Goal: Task Accomplishment & Management: Use online tool/utility

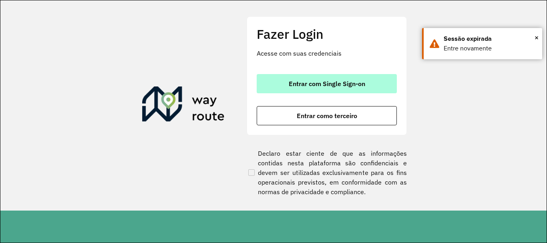
click at [279, 81] on button "Entrar com Single Sign-on" at bounding box center [327, 83] width 140 height 19
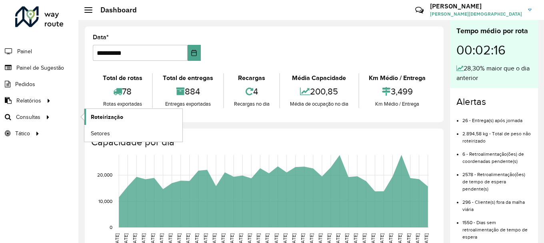
click at [104, 114] on span "Roteirização" at bounding box center [107, 117] width 32 height 8
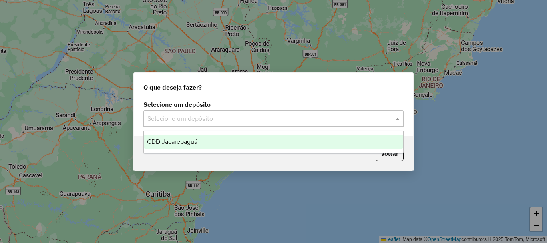
click at [396, 118] on span at bounding box center [398, 119] width 10 height 10
click at [182, 142] on span "CDD Jacarepaguá" at bounding box center [172, 141] width 50 height 7
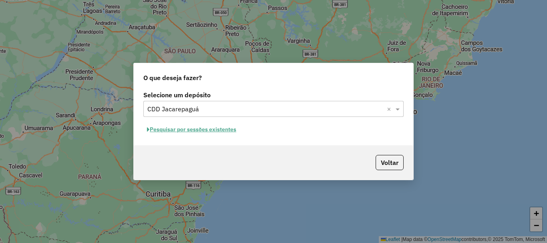
click at [210, 130] on button "Pesquisar por sessões existentes" at bounding box center [191, 129] width 96 height 12
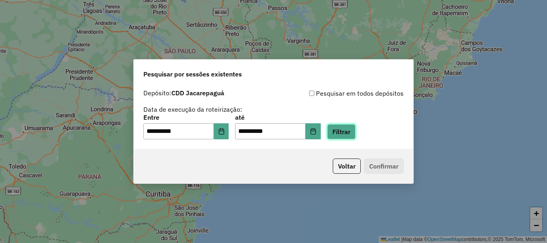
click at [355, 131] on button "Filtrar" at bounding box center [341, 131] width 28 height 15
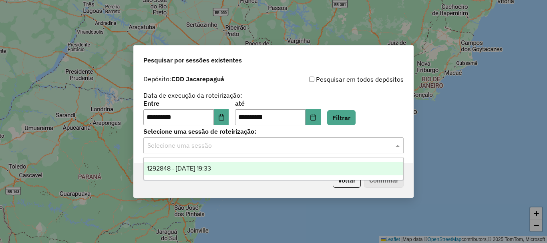
click at [371, 146] on input "text" at bounding box center [265, 146] width 236 height 10
click at [208, 172] on div "1292848 - 11/10/2025 19:33" at bounding box center [273, 169] width 259 height 14
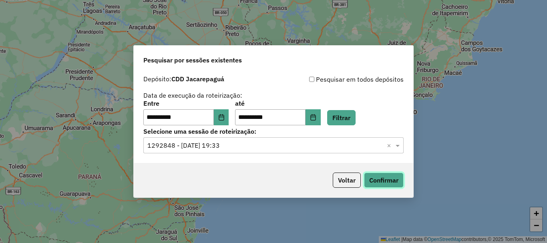
click at [396, 176] on button "Confirmar" at bounding box center [384, 179] width 40 height 15
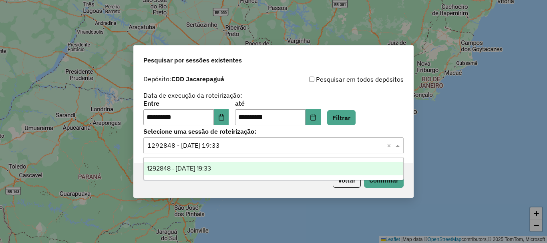
click at [269, 146] on input "text" at bounding box center [265, 146] width 236 height 10
click at [270, 141] on input "text" at bounding box center [265, 146] width 236 height 10
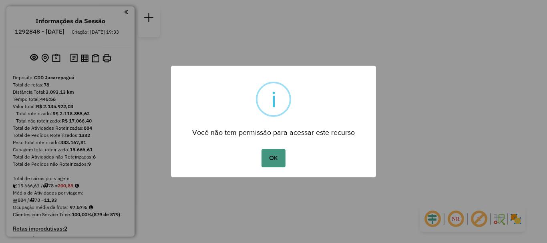
click at [274, 160] on button "OK" at bounding box center [273, 158] width 24 height 18
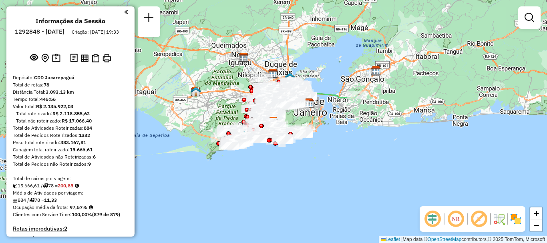
click at [323, 118] on div "Rota 39 - Placa TTV1J86 55042608 - ZE SOLUCOES TEC DE C Rota 3 - Placa VAN0003 …" at bounding box center [273, 121] width 547 height 243
click at [323, 118] on div "Janela de atendimento Grade de atendimento Capacidade Transportadoras Veículos …" at bounding box center [273, 121] width 547 height 243
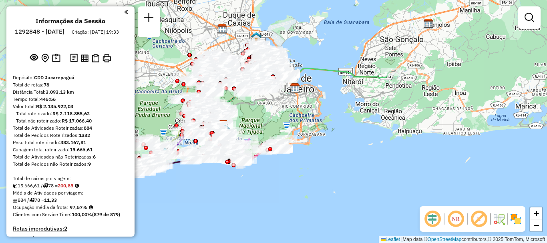
click at [248, 109] on div "Janela de atendimento Grade de atendimento Capacidade Transportadoras Veículos …" at bounding box center [273, 121] width 547 height 243
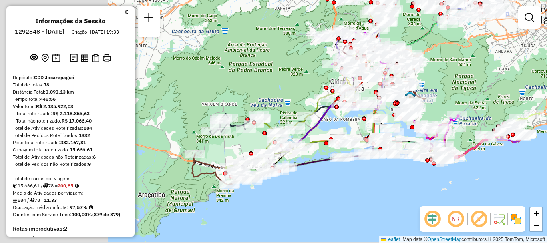
drag, startPoint x: 263, startPoint y: 116, endPoint x: 471, endPoint y: 62, distance: 214.9
click at [471, 62] on div "Janela de atendimento Grade de atendimento Capacidade Transportadoras Veículos …" at bounding box center [273, 121] width 547 height 243
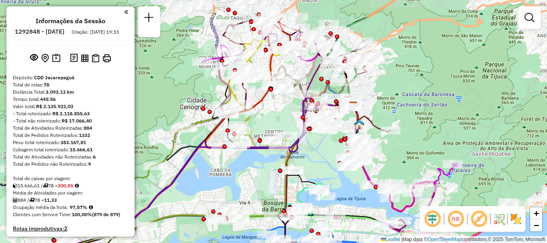
drag, startPoint x: 359, startPoint y: 125, endPoint x: 257, endPoint y: 166, distance: 110.6
click at [257, 166] on div "Janela de atendimento Grade de atendimento Capacidade Transportadoras Veículos …" at bounding box center [273, 121] width 547 height 243
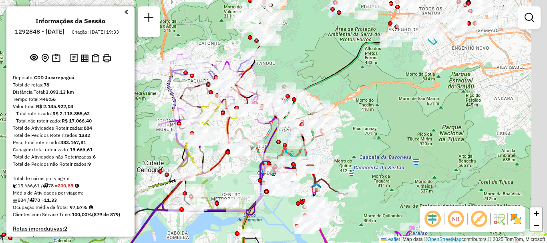
drag, startPoint x: 283, startPoint y: 105, endPoint x: 240, endPoint y: 168, distance: 76.0
click at [240, 168] on div "Janela de atendimento Grade de atendimento Capacidade Transportadoras Veículos …" at bounding box center [273, 121] width 547 height 243
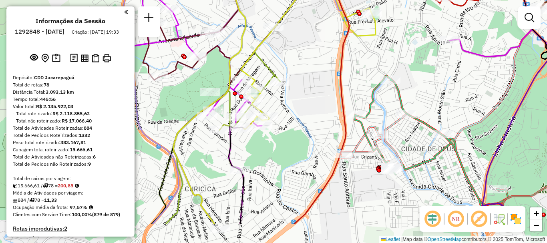
drag, startPoint x: 196, startPoint y: 133, endPoint x: 330, endPoint y: 90, distance: 140.4
click at [330, 90] on div "Janela de atendimento Grade de atendimento Capacidade Transportadoras Veículos …" at bounding box center [273, 121] width 547 height 243
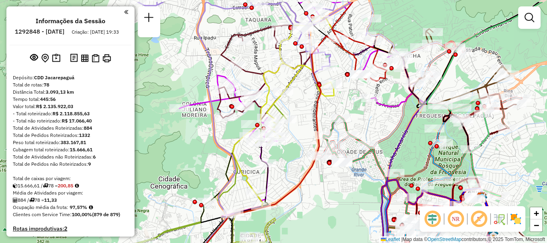
drag, startPoint x: 311, startPoint y: 88, endPoint x: 294, endPoint y: 116, distance: 33.2
click at [299, 117] on div "Janela de atendimento Grade de atendimento Capacidade Transportadoras Veículos …" at bounding box center [273, 121] width 547 height 243
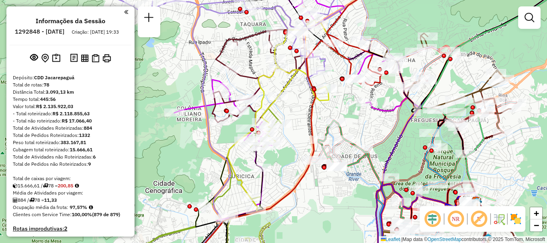
click at [301, 106] on div "Janela de atendimento Grade de atendimento Capacidade Transportadoras Veículos …" at bounding box center [273, 121] width 547 height 243
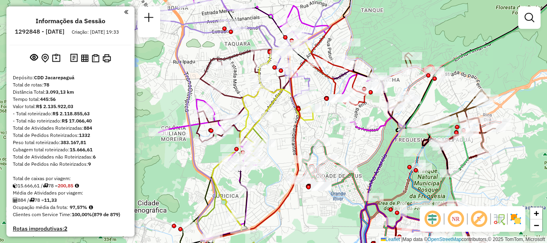
drag, startPoint x: 300, startPoint y: 110, endPoint x: 277, endPoint y: 133, distance: 32.3
click at [277, 133] on div "Janela de atendimento Grade de atendimento Capacidade Transportadoras Veículos …" at bounding box center [273, 121] width 547 height 243
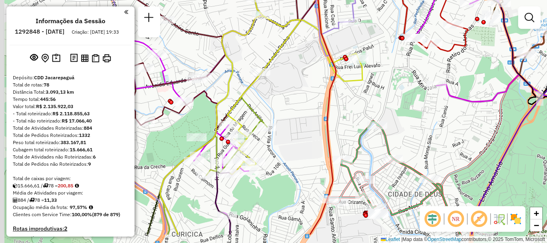
drag, startPoint x: 275, startPoint y: 143, endPoint x: 303, endPoint y: 107, distance: 46.1
click at [303, 107] on div "Janela de atendimento Grade de atendimento Capacidade Transportadoras Veículos …" at bounding box center [273, 121] width 547 height 243
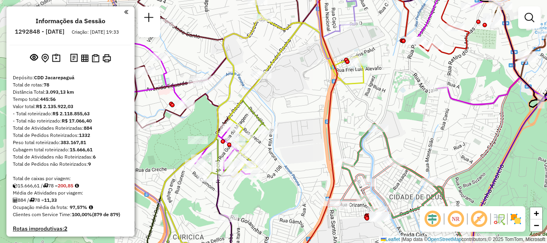
drag, startPoint x: 302, startPoint y: 103, endPoint x: 302, endPoint y: 111, distance: 7.6
click at [302, 111] on div "Janela de atendimento Grade de atendimento Capacidade Transportadoras Veículos …" at bounding box center [273, 121] width 547 height 243
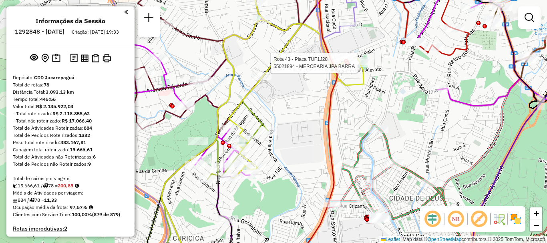
select select "**********"
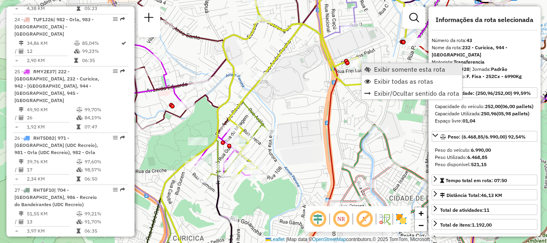
scroll to position [2290, 0]
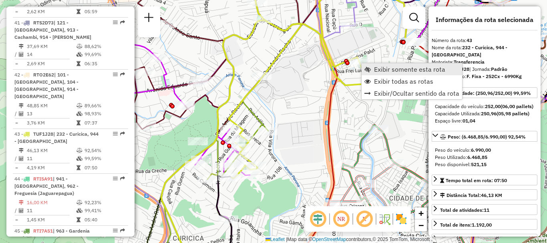
click at [373, 69] on link "Exibir somente esta rota" at bounding box center [411, 69] width 100 height 12
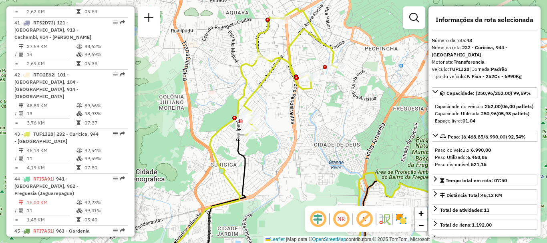
drag, startPoint x: 272, startPoint y: 89, endPoint x: 293, endPoint y: 107, distance: 27.2
click at [293, 107] on div "Janela de atendimento Grade de atendimento Capacidade Transportadoras Veículos …" at bounding box center [273, 121] width 547 height 243
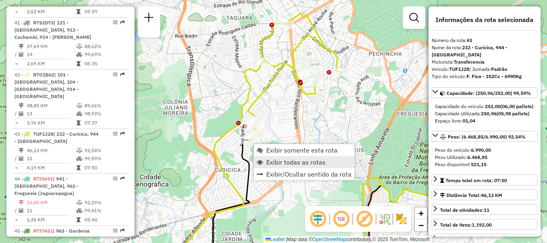
click at [277, 163] on span "Exibir todas as rotas" at bounding box center [295, 162] width 59 height 6
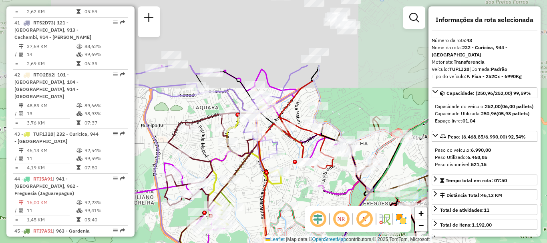
drag, startPoint x: 331, startPoint y: 81, endPoint x: 289, endPoint y: 188, distance: 114.8
click at [289, 188] on div "Janela de atendimento Grade de atendimento Capacidade Transportadoras Veículos …" at bounding box center [273, 121] width 547 height 243
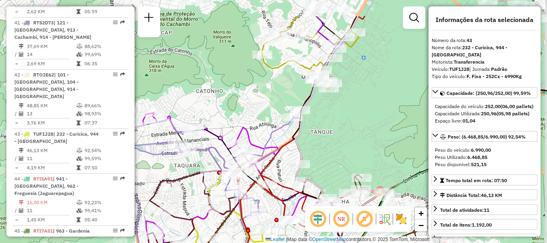
drag, startPoint x: 344, startPoint y: 57, endPoint x: 319, endPoint y: 122, distance: 70.2
click at [319, 122] on div "Janela de atendimento Grade de atendimento Capacidade Transportadoras Veículos …" at bounding box center [273, 121] width 547 height 243
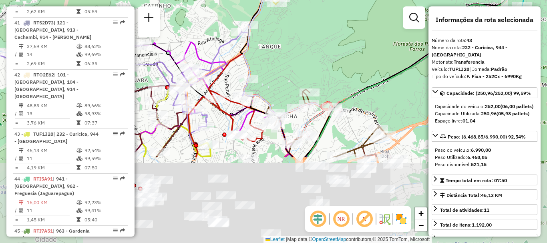
drag, startPoint x: 333, startPoint y: 174, endPoint x: 323, endPoint y: 60, distance: 115.4
click at [325, 61] on div "Janela de atendimento Grade de atendimento Capacidade Transportadoras Veículos …" at bounding box center [273, 121] width 547 height 243
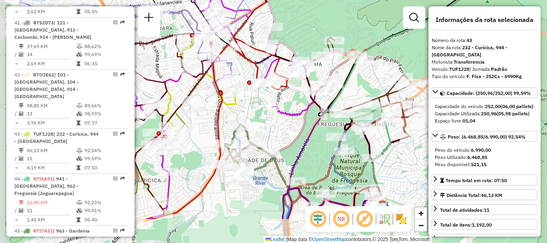
drag, startPoint x: 262, startPoint y: 182, endPoint x: 286, endPoint y: 134, distance: 53.7
click at [286, 134] on div "Janela de atendimento Grade de atendimento Capacidade Transportadoras Veículos …" at bounding box center [273, 121] width 547 height 243
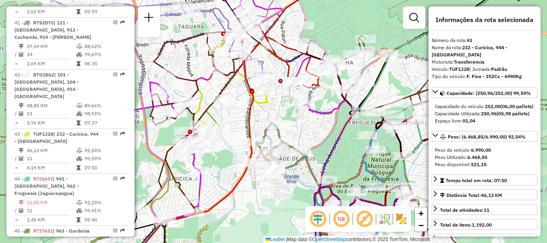
drag, startPoint x: 269, startPoint y: 130, endPoint x: 324, endPoint y: 125, distance: 55.0
click at [330, 124] on div "Janela de atendimento Grade de atendimento Capacidade Transportadoras Veículos …" at bounding box center [273, 121] width 547 height 243
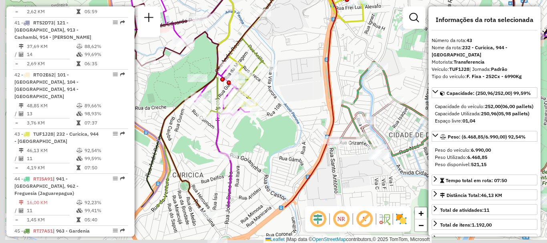
drag, startPoint x: 253, startPoint y: 168, endPoint x: 293, endPoint y: 101, distance: 77.3
click at [293, 101] on div "Janela de atendimento Grade de atendimento Capacidade Transportadoras Veículos …" at bounding box center [273, 121] width 547 height 243
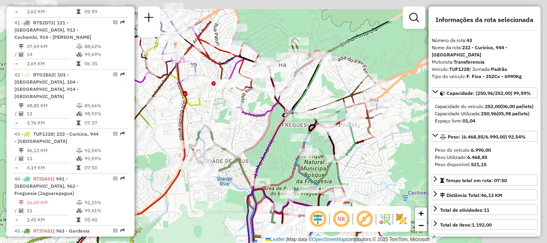
drag, startPoint x: 300, startPoint y: 120, endPoint x: 153, endPoint y: 166, distance: 154.1
click at [155, 167] on div "Janela de atendimento Grade de atendimento Capacidade Transportadoras Veículos …" at bounding box center [273, 121] width 547 height 243
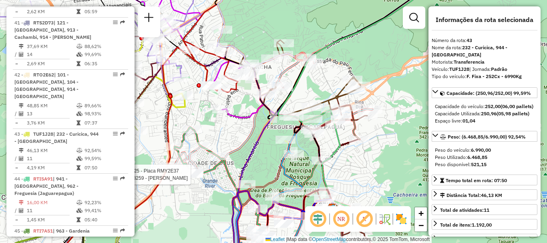
drag, startPoint x: 251, startPoint y: 130, endPoint x: 188, endPoint y: 229, distance: 116.8
click at [186, 238] on icon at bounding box center [269, 155] width 205 height 204
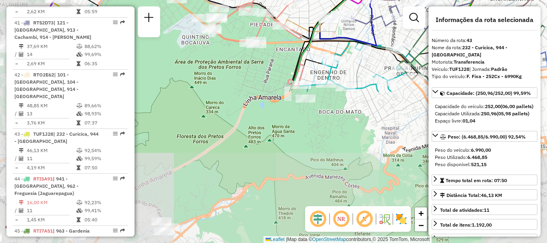
drag, startPoint x: 268, startPoint y: 191, endPoint x: 362, endPoint y: 16, distance: 198.9
click at [362, 16] on div "Rota 25 - Placa RMY2E37 55098259 - GERALDO DOS SANTOS G Janela de atendimento G…" at bounding box center [273, 121] width 547 height 243
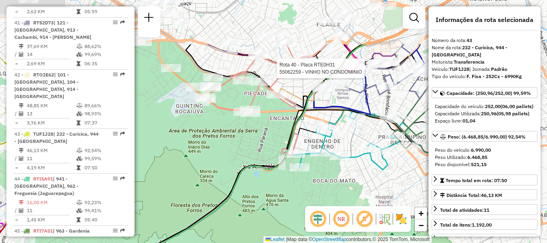
drag, startPoint x: 251, startPoint y: 63, endPoint x: 245, endPoint y: 132, distance: 69.1
click at [245, 132] on div "Rota 25 - Placa RMY2E37 55098259 - GERALDO DOS SANTOS G Rota 40 - Placa RTE0H31…" at bounding box center [273, 121] width 547 height 243
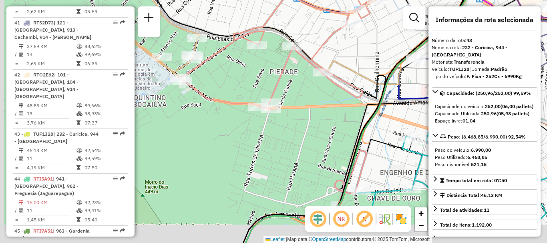
drag, startPoint x: 235, startPoint y: 168, endPoint x: 270, endPoint y: 113, distance: 65.3
click at [280, 146] on div "Rota 25 - Placa RMY2E37 55098259 - GERALDO DOS SANTOS G Rota 40 - Placa RTE0H31…" at bounding box center [273, 121] width 547 height 243
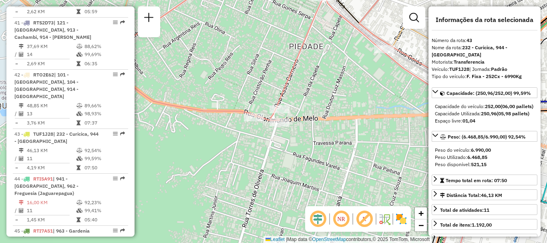
drag, startPoint x: 211, startPoint y: 141, endPoint x: 242, endPoint y: 165, distance: 39.0
click at [242, 165] on div "Rota 25 - Placa RMY2E37 55098259 - GERALDO DOS SANTOS G Rota 40 - Placa RTE0H31…" at bounding box center [273, 121] width 547 height 243
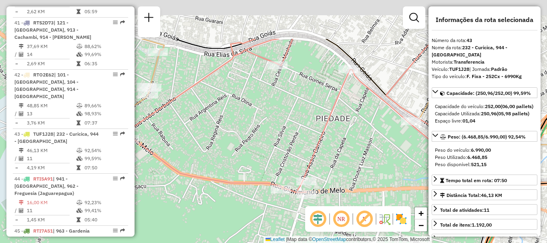
drag, startPoint x: 283, startPoint y: 45, endPoint x: 315, endPoint y: 108, distance: 71.4
click at [315, 108] on div "Rota 25 - Placa RMY2E37 55098259 - GERALDO DOS SANTOS G Rota 40 - Placa RTE0H31…" at bounding box center [273, 121] width 547 height 243
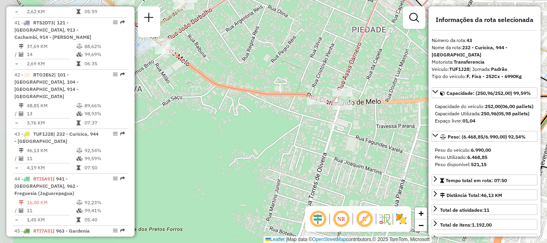
drag, startPoint x: 254, startPoint y: 180, endPoint x: 289, endPoint y: 91, distance: 95.7
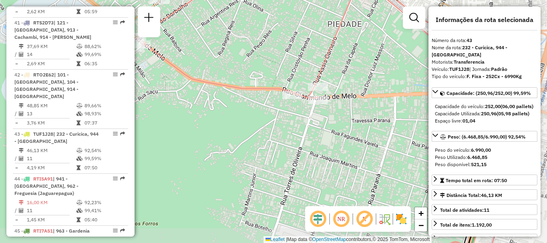
drag, startPoint x: 357, startPoint y: 152, endPoint x: 251, endPoint y: 129, distance: 108.8
click at [251, 129] on div "Rota 25 - Placa RMY2E37 55098259 - GERALDO DOS SANTOS G Rota 40 - Placa RTE0H31…" at bounding box center [273, 121] width 547 height 243
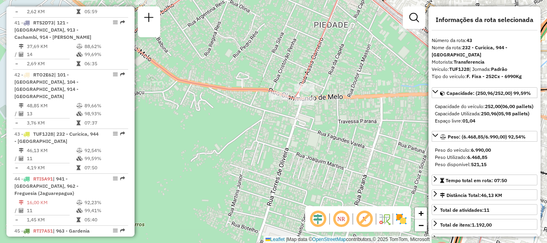
drag, startPoint x: 349, startPoint y: 142, endPoint x: 299, endPoint y: 156, distance: 51.1
click at [302, 156] on div "Rota 25 - Placa RMY2E37 55098259 - GERALDO DOS SANTOS G Rota 40 - Placa RTE0H31…" at bounding box center [273, 121] width 547 height 243
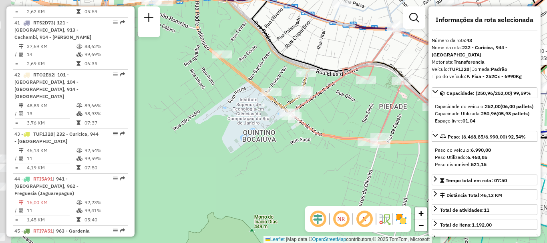
drag, startPoint x: 239, startPoint y: 155, endPoint x: 353, endPoint y: 171, distance: 115.6
click at [353, 171] on div "Rota 25 - Placa RMY2E37 55098259 - GERALDO DOS SANTOS G Rota 40 - Placa RTE0H31…" at bounding box center [273, 121] width 547 height 243
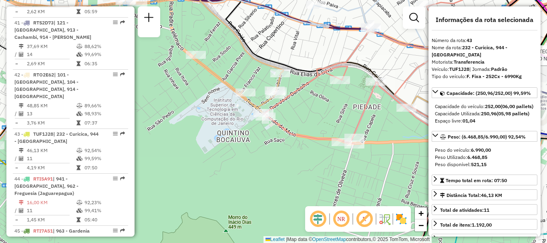
drag, startPoint x: 243, startPoint y: 109, endPoint x: 201, endPoint y: 102, distance: 42.6
click at [201, 102] on div "Rota 25 - Placa RMY2E37 55098259 - GERALDO DOS SANTOS G Rota 40 - Placa RTE0H31…" at bounding box center [273, 121] width 547 height 243
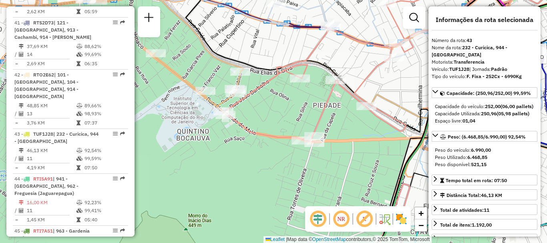
drag, startPoint x: 342, startPoint y: 159, endPoint x: 270, endPoint y: 159, distance: 72.4
click at [270, 159] on div "Rota 25 - Placa RMY2E37 55098259 - GERALDO DOS SANTOS G Rota 40 - Placa RTE0H31…" at bounding box center [273, 121] width 547 height 243
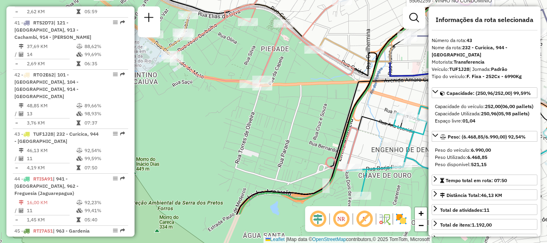
drag, startPoint x: 303, startPoint y: 157, endPoint x: 315, endPoint y: 115, distance: 44.1
click at [315, 115] on div "Rota 25 - Placa RMY2E37 55098259 - GERALDO DOS SANTOS G Rota 40 - Placa RTE0H31…" at bounding box center [273, 121] width 547 height 243
